Goal: Task Accomplishment & Management: Manage account settings

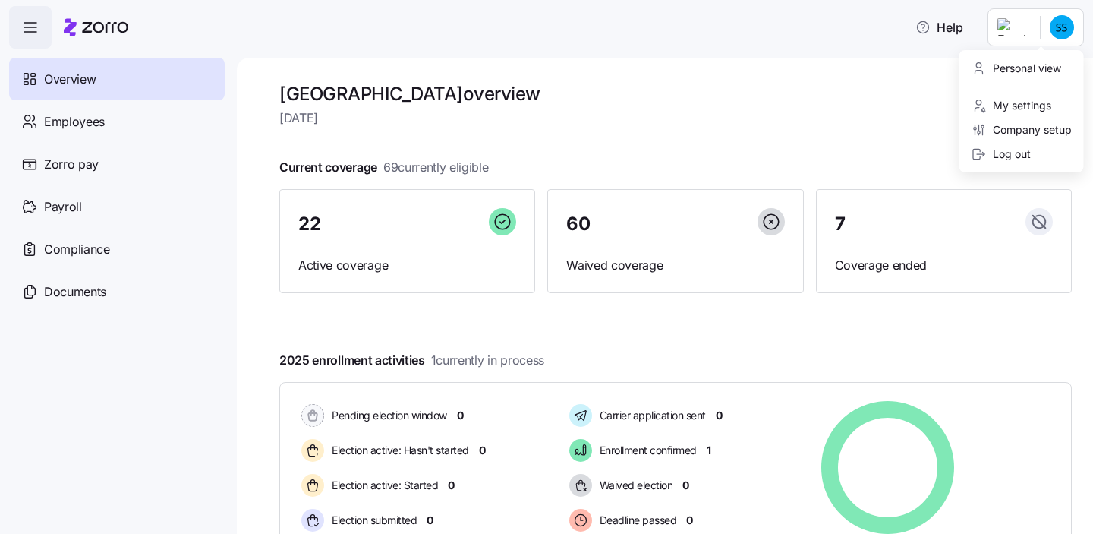
click at [1068, 25] on html "Help Overview Employees Zorro pay Payroll Compliance Documents Avondale House o…" at bounding box center [546, 262] width 1093 height 525
click at [1002, 158] on div "Log out" at bounding box center [1001, 154] width 59 height 17
